Goal: Task Accomplishment & Management: Use online tool/utility

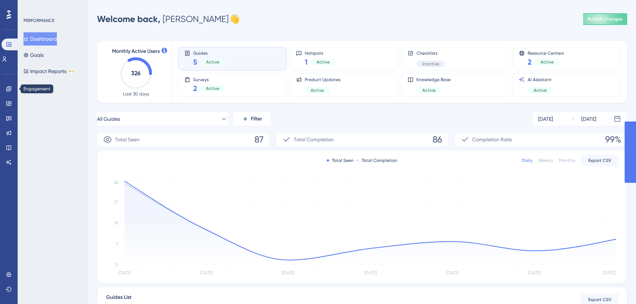
click at [9, 89] on icon at bounding box center [9, 89] width 6 height 6
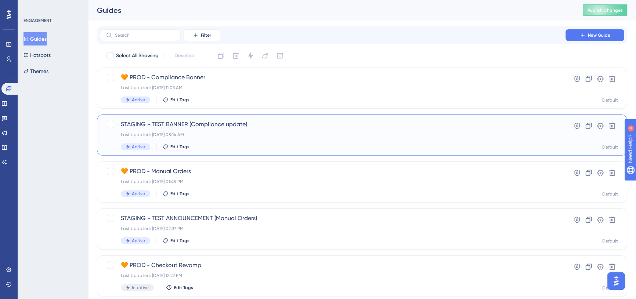
click at [206, 128] on span "STAGING - TEST BANNER (Compliance update)" at bounding box center [332, 124] width 423 height 9
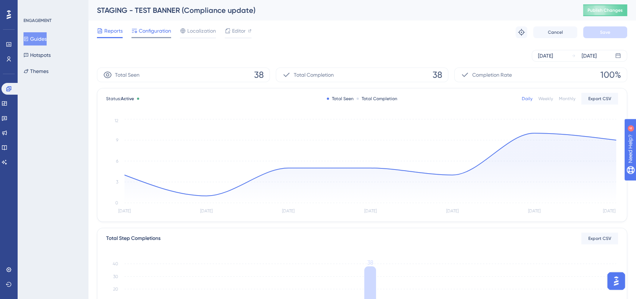
click at [154, 33] on span "Configuration" at bounding box center [155, 30] width 32 height 9
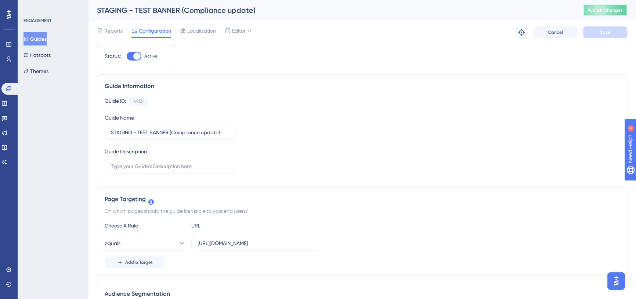
click at [610, 7] on span "Publish Changes" at bounding box center [604, 10] width 35 height 6
